Goal: Ask a question

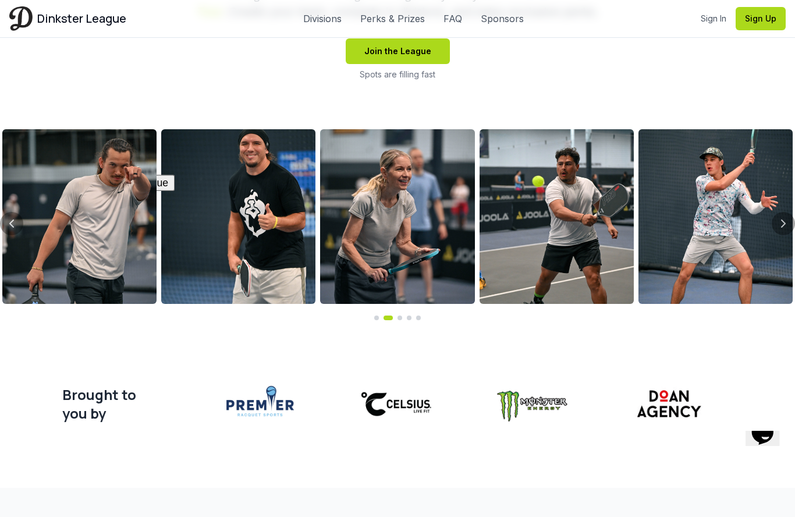
click at [12, 219] on icon "Previous slide" at bounding box center [12, 223] width 14 height 14
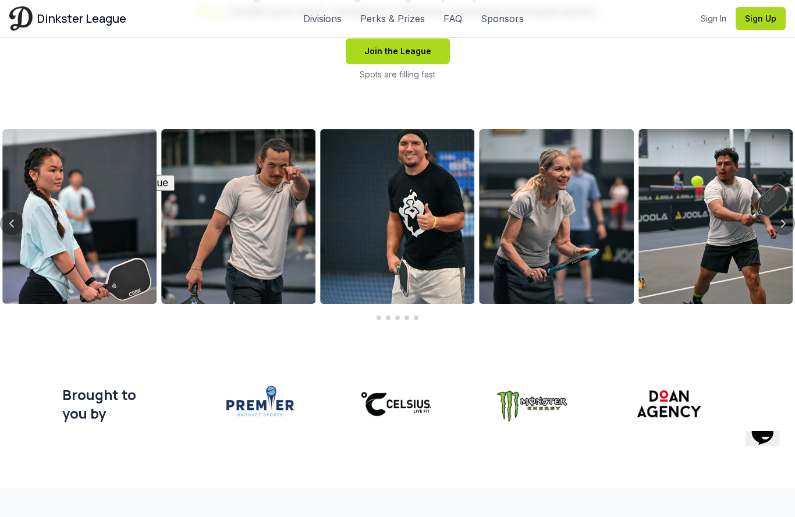
click at [15, 212] on button "Previous slide" at bounding box center [11, 223] width 23 height 23
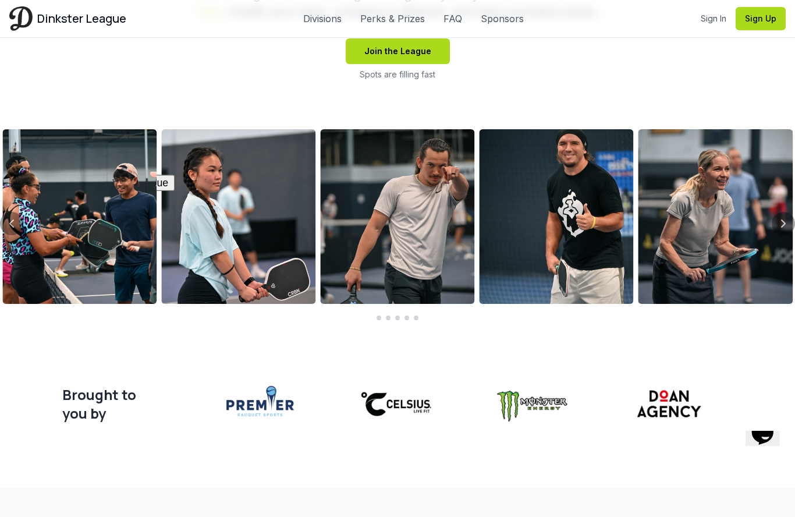
click at [19, 215] on button "Previous slide" at bounding box center [11, 223] width 23 height 23
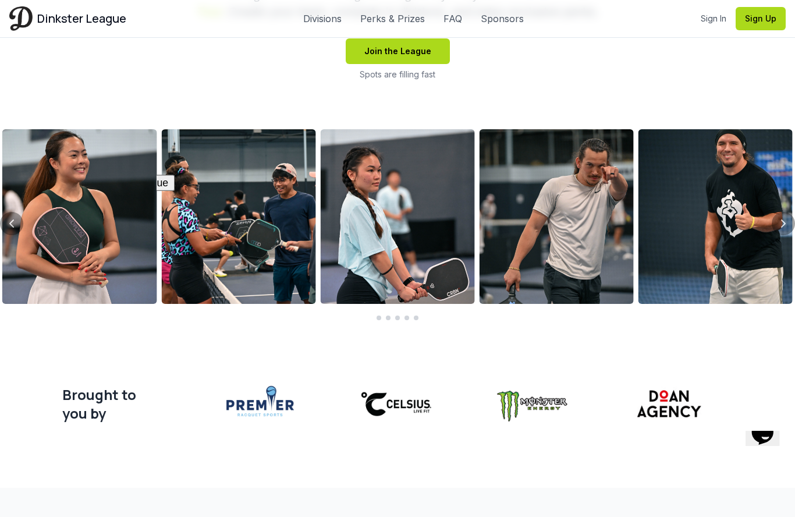
click at [19, 216] on button "Previous slide" at bounding box center [11, 223] width 23 height 23
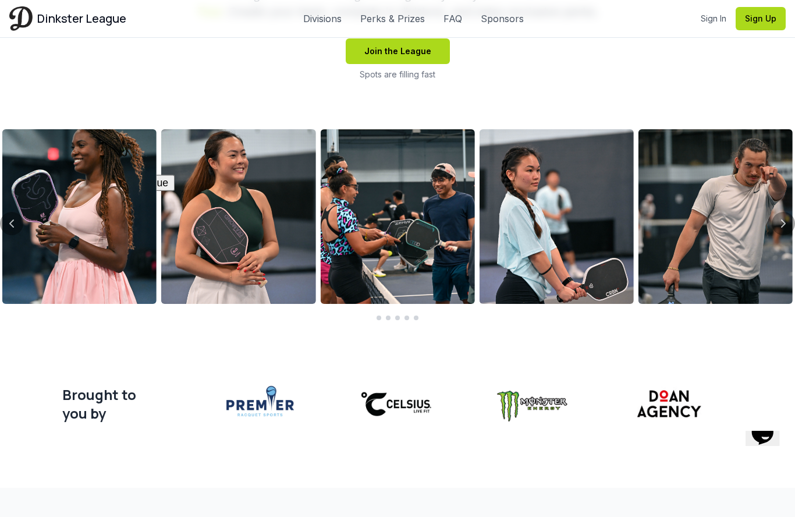
click at [15, 223] on icon "Previous slide" at bounding box center [12, 223] width 14 height 14
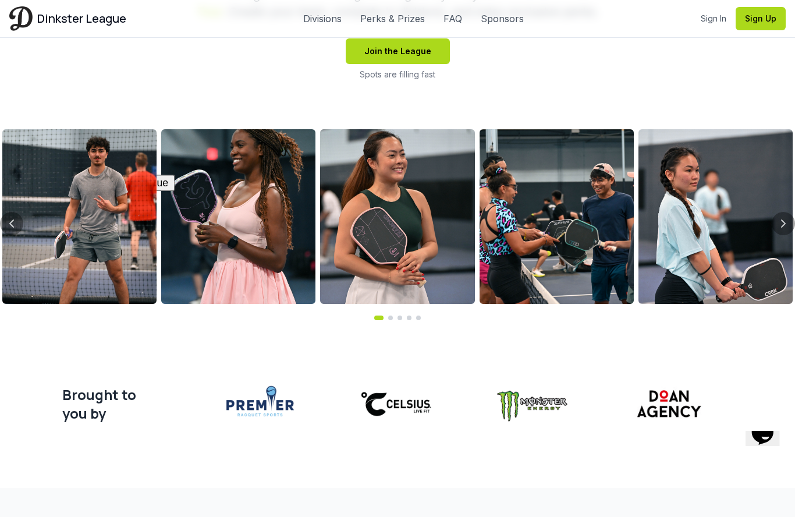
click at [9, 211] on div at bounding box center [79, 216] width 154 height 175
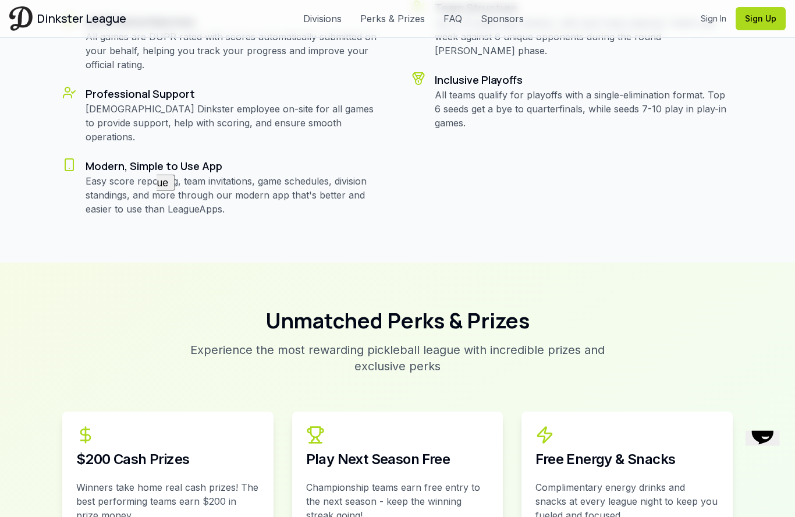
scroll to position [1279, 0]
click at [638, 207] on div "Hi! How can we help? I have a question about the league I need help with someth…" at bounding box center [321, 158] width 634 height 98
click at [4, 109] on icon "Chat attention grabber" at bounding box center [4, 109] width 0 height 0
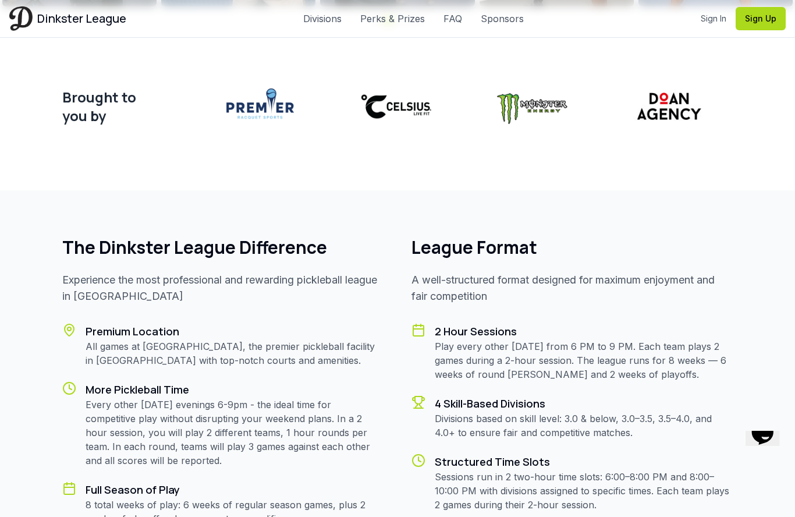
scroll to position [750, 0]
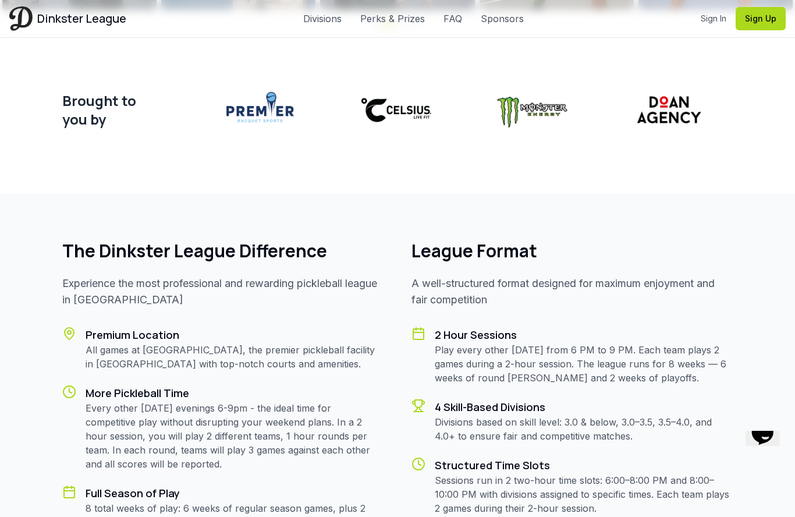
click at [775, 445] on div "Opens Chat This icon Opens the chat window." at bounding box center [762, 432] width 25 height 25
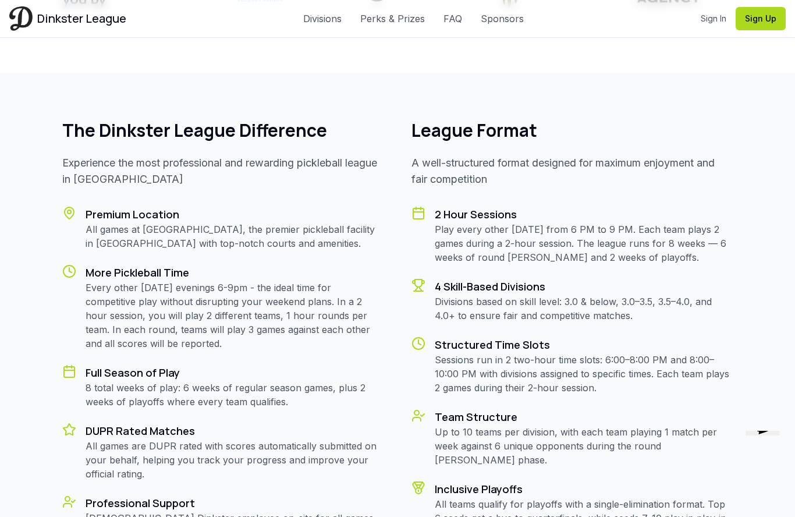
scroll to position [865, 0]
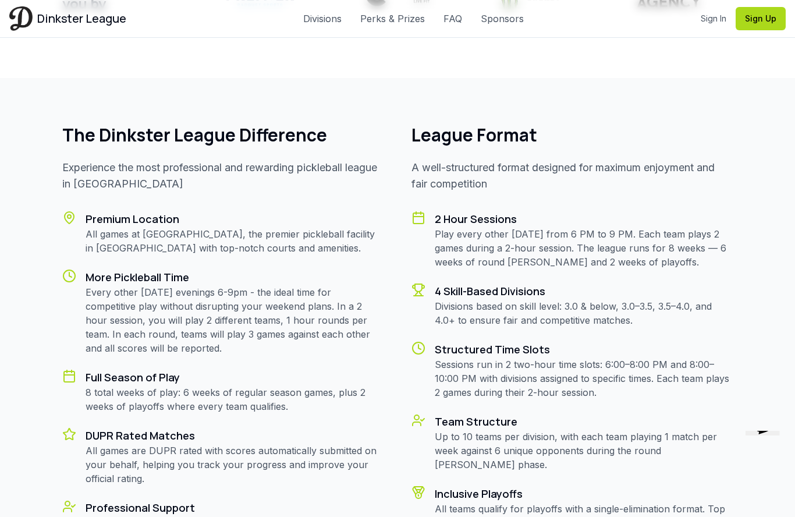
click at [769, 434] on icon "$i18n('chat', 'chat_widget')" at bounding box center [762, 422] width 22 height 23
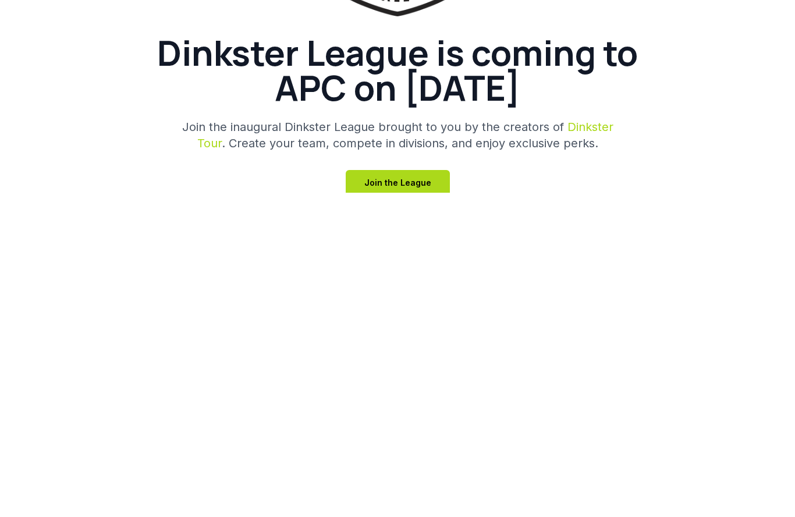
type textarea "**********"
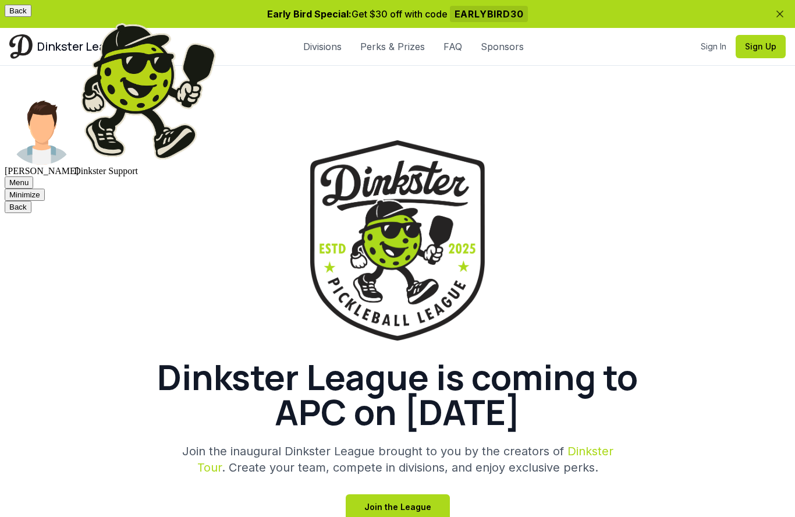
scroll to position [9, 0]
click at [0, 0] on div "Rate this chat Upload File Insert emoji" at bounding box center [0, 0] width 0 height 0
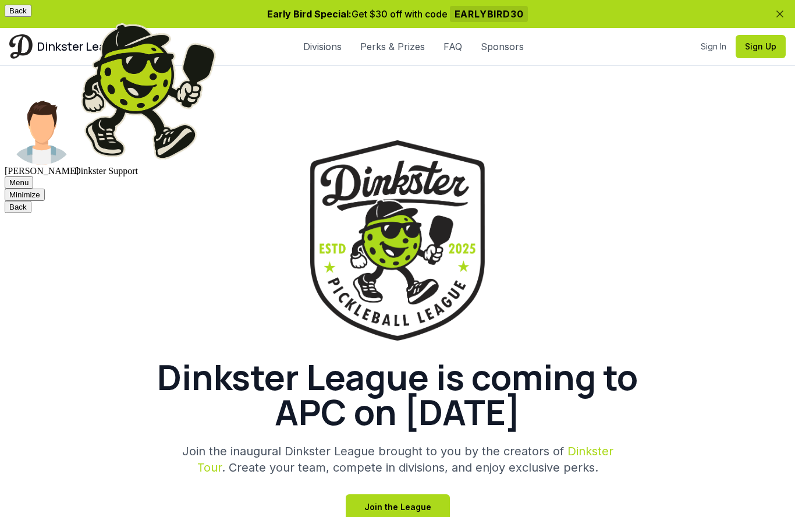
click at [0, 0] on textarea at bounding box center [0, 0] width 0 height 0
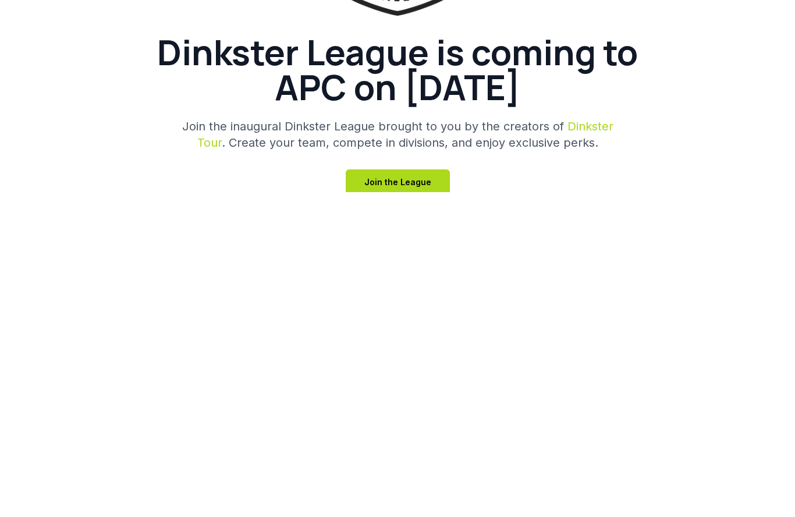
scroll to position [1, 0]
type textarea "**********"
type textarea "*"
type textarea "**********"
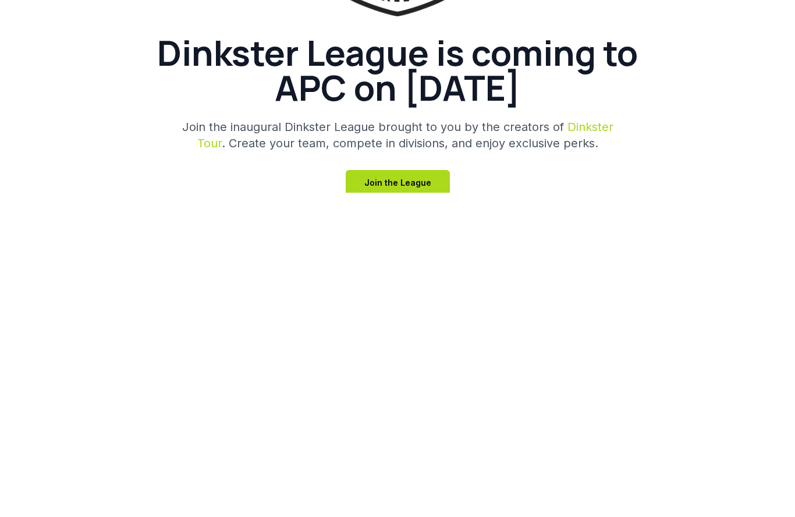
scroll to position [189, 0]
type textarea "*"
type textarea "**********"
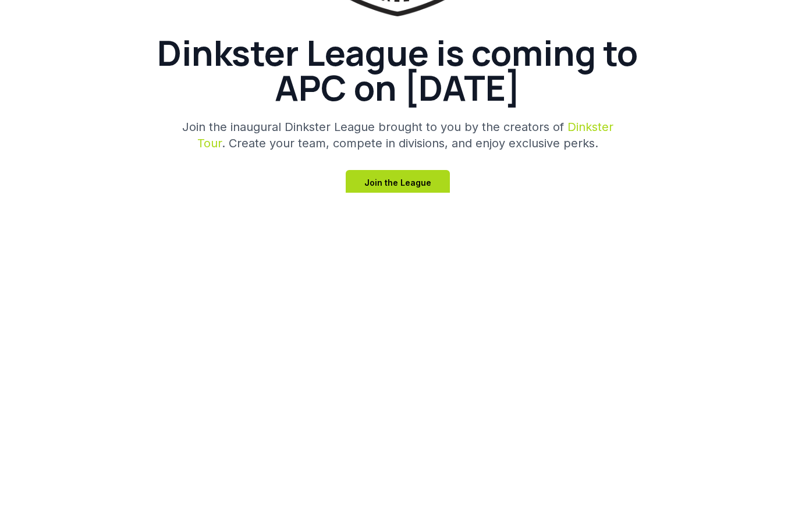
scroll to position [228, 0]
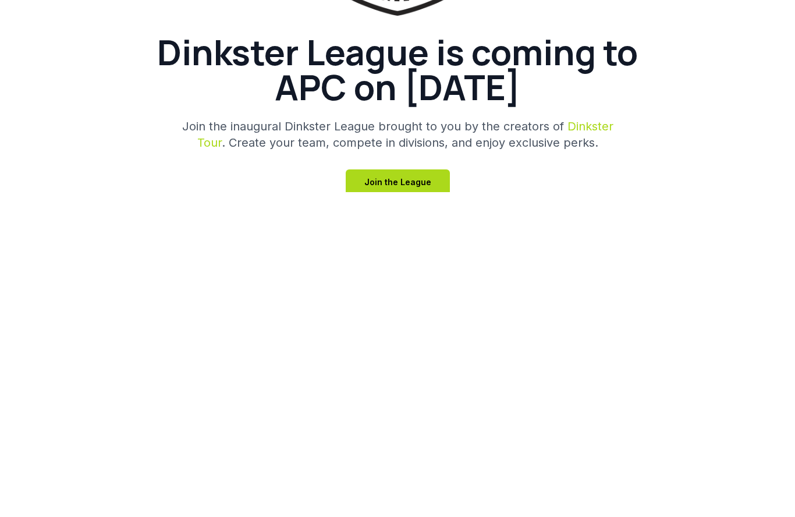
scroll to position [1, 0]
type textarea "**********"
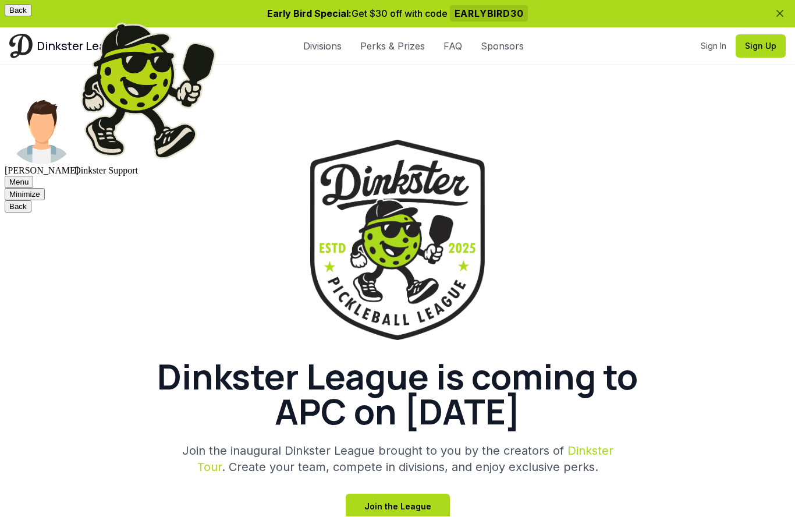
scroll to position [347, 0]
